Goal: Task Accomplishment & Management: Manage account settings

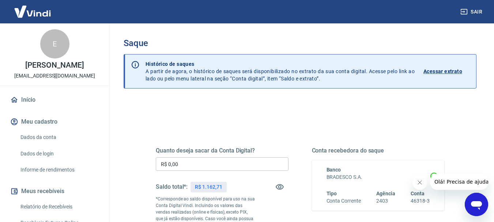
click at [214, 167] on input "R$ 0,00" at bounding box center [222, 164] width 133 height 14
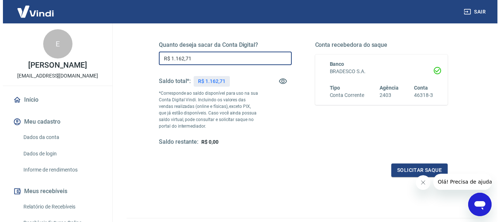
scroll to position [110, 0]
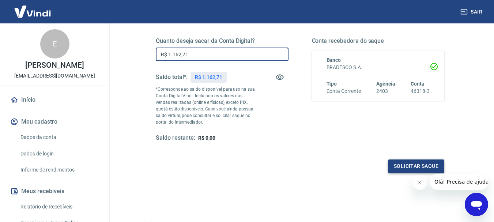
type input "R$ 1.162,71"
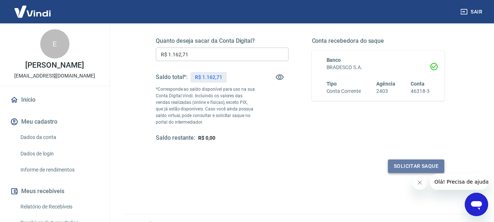
click at [406, 165] on button "Solicitar saque" at bounding box center [416, 167] width 56 height 14
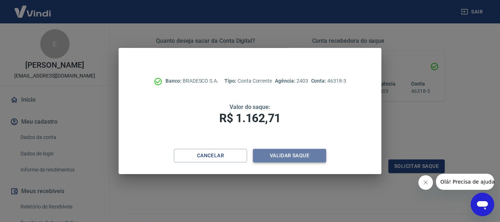
click at [285, 159] on button "Validar saque" at bounding box center [289, 156] width 73 height 14
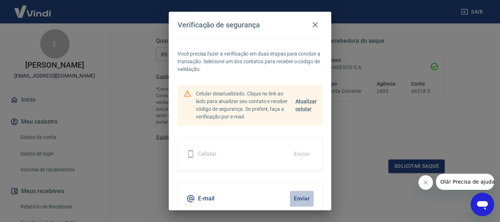
click at [293, 198] on button "Enviar" at bounding box center [302, 198] width 24 height 15
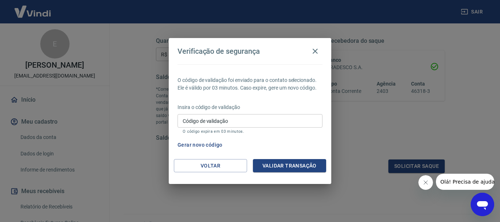
click at [254, 118] on input "Código de validação" at bounding box center [249, 121] width 145 height 14
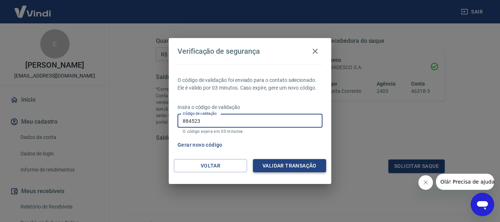
type input "884523"
click at [276, 167] on button "Validar transação" at bounding box center [289, 166] width 73 height 14
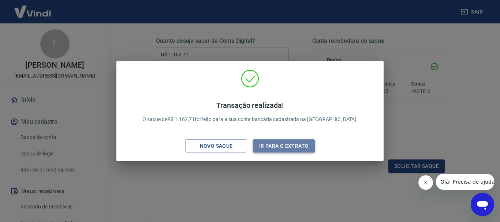
click at [283, 146] on button "Ir para o extrato" at bounding box center [284, 146] width 62 height 14
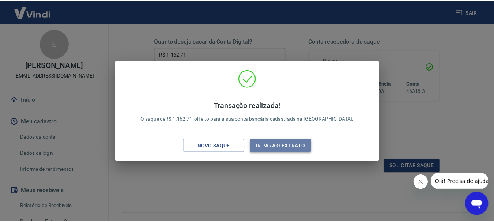
scroll to position [125, 0]
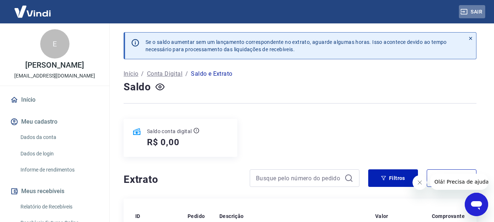
click at [472, 10] on button "Sair" at bounding box center [472, 12] width 26 height 14
